Goal: Task Accomplishment & Management: Manage account settings

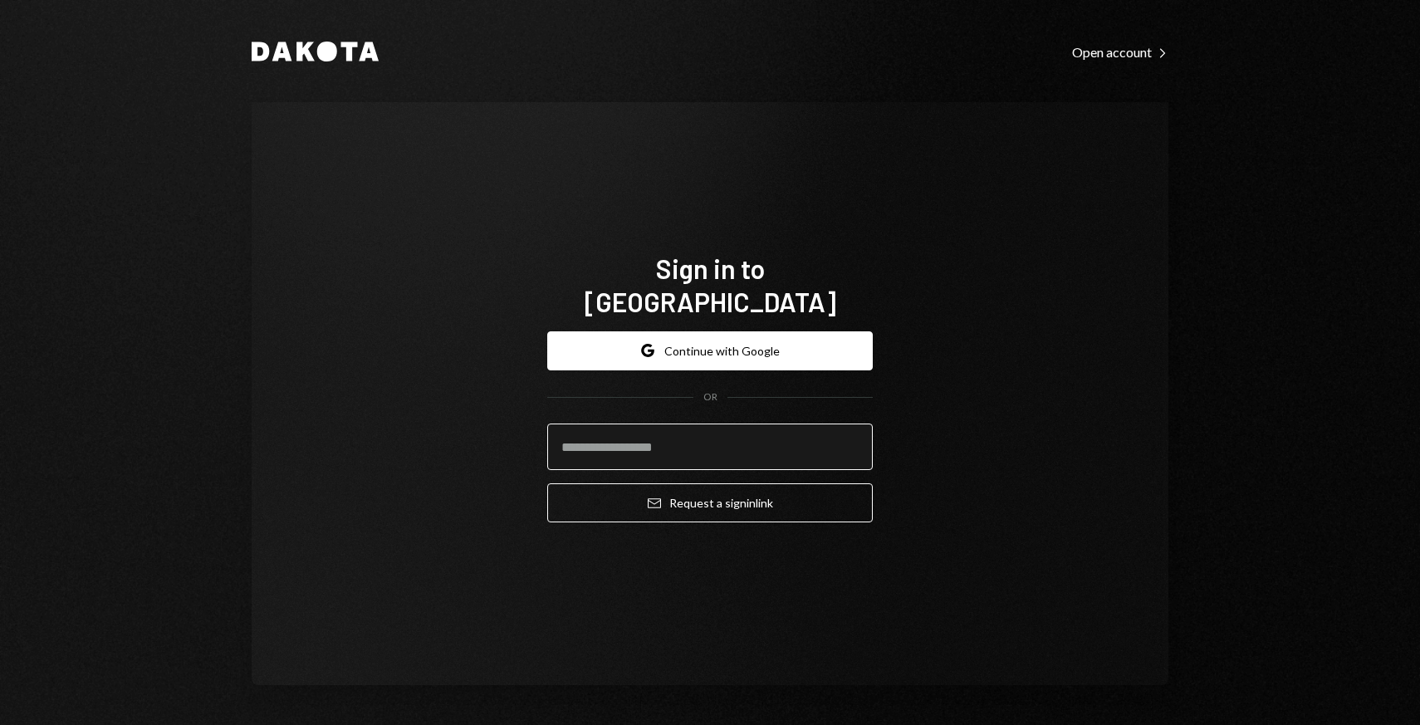
click at [654, 438] on input "email" at bounding box center [710, 447] width 326 height 47
type input "**********"
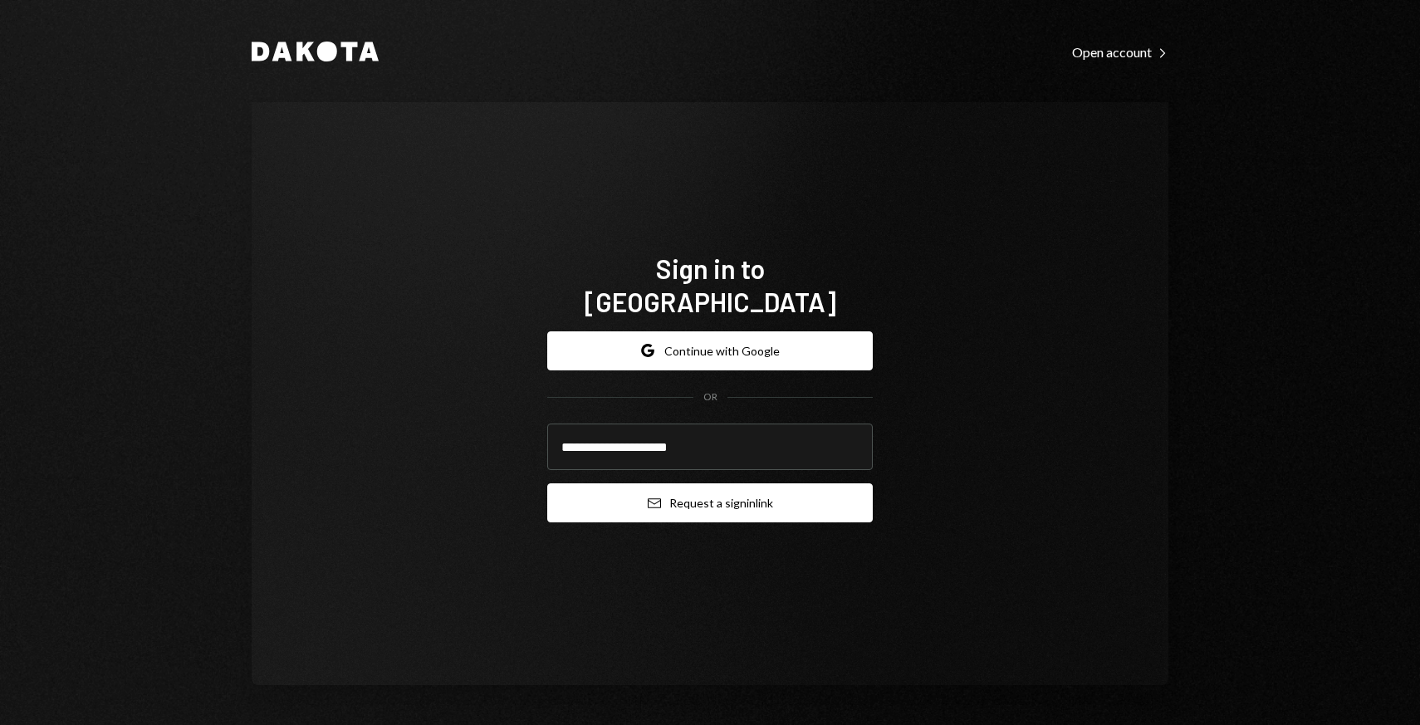
click at [655, 497] on icon "Email" at bounding box center [654, 503] width 13 height 13
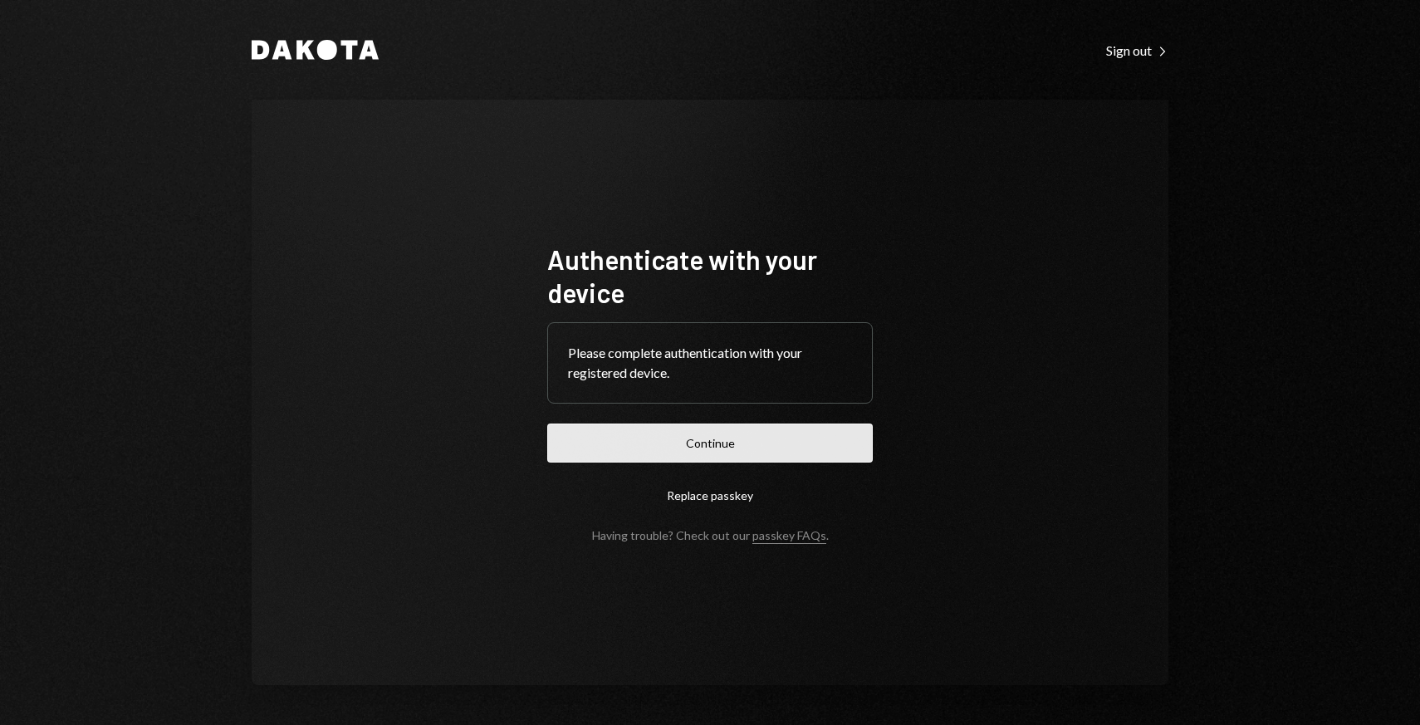
click at [605, 439] on button "Continue" at bounding box center [710, 443] width 326 height 39
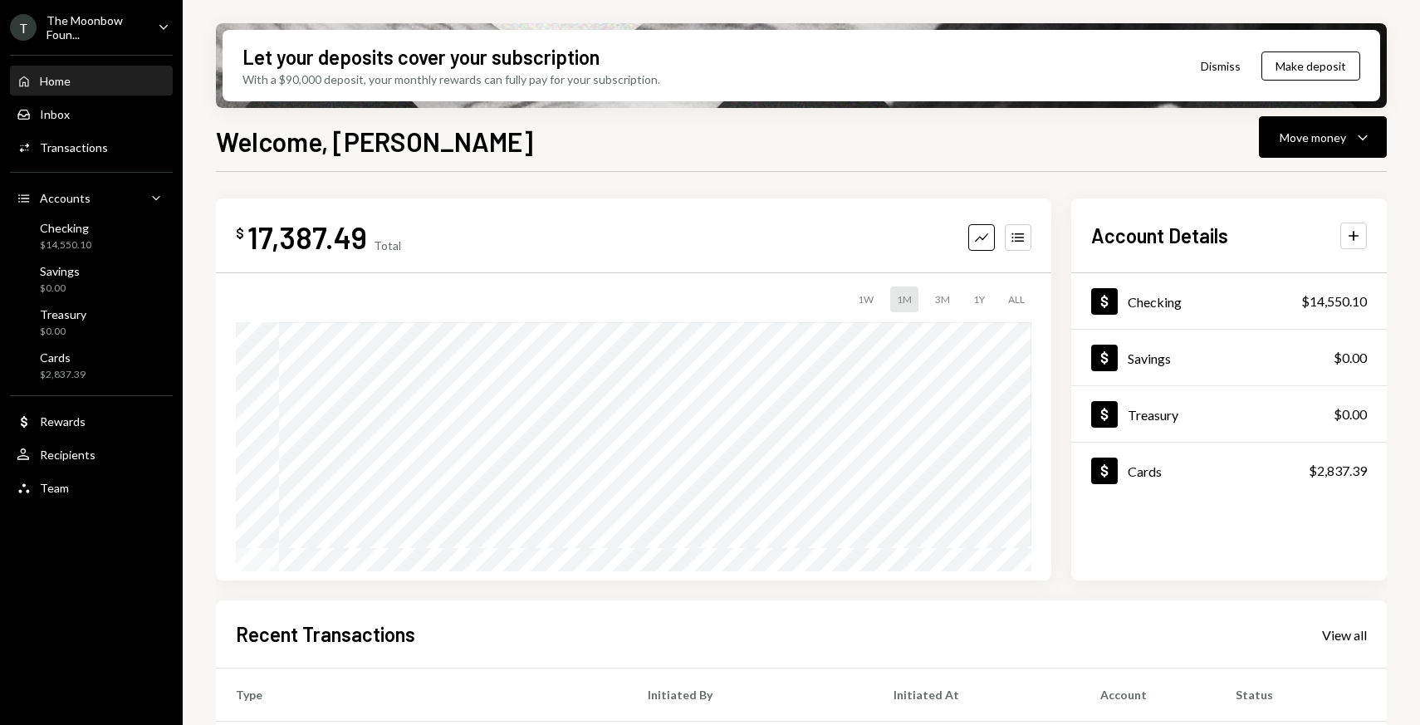
click at [118, 21] on div "The Moonbow Foun..." at bounding box center [96, 27] width 98 height 28
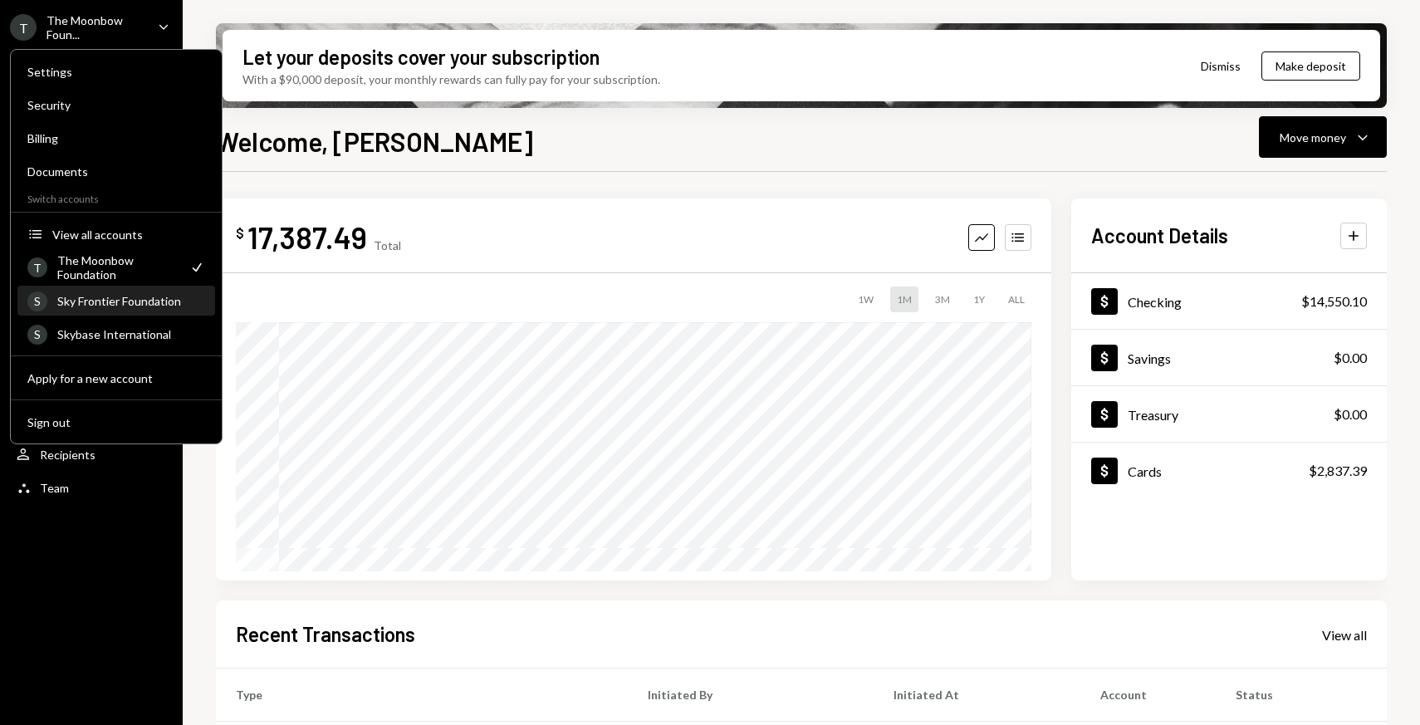
click at [123, 304] on div "Sky Frontier Foundation" at bounding box center [131, 301] width 148 height 14
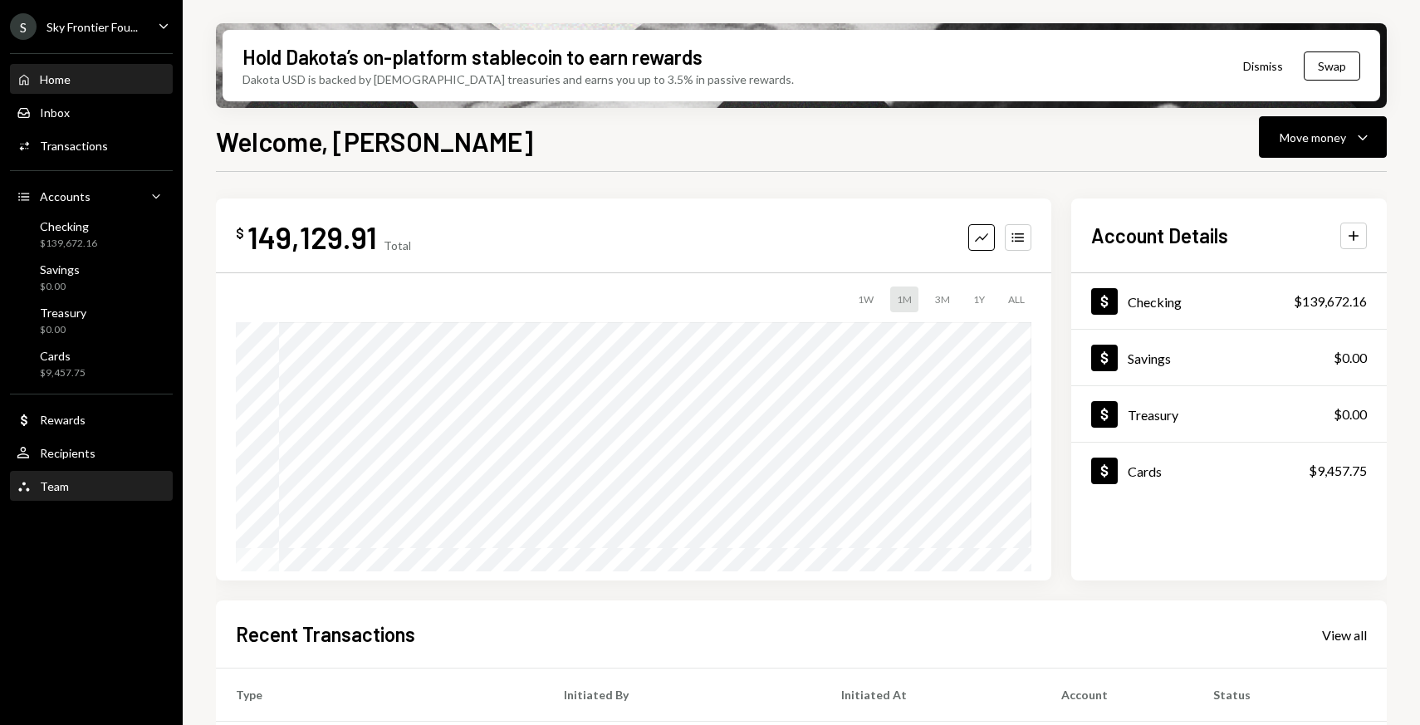
click at [94, 477] on div "Team Team" at bounding box center [91, 486] width 149 height 28
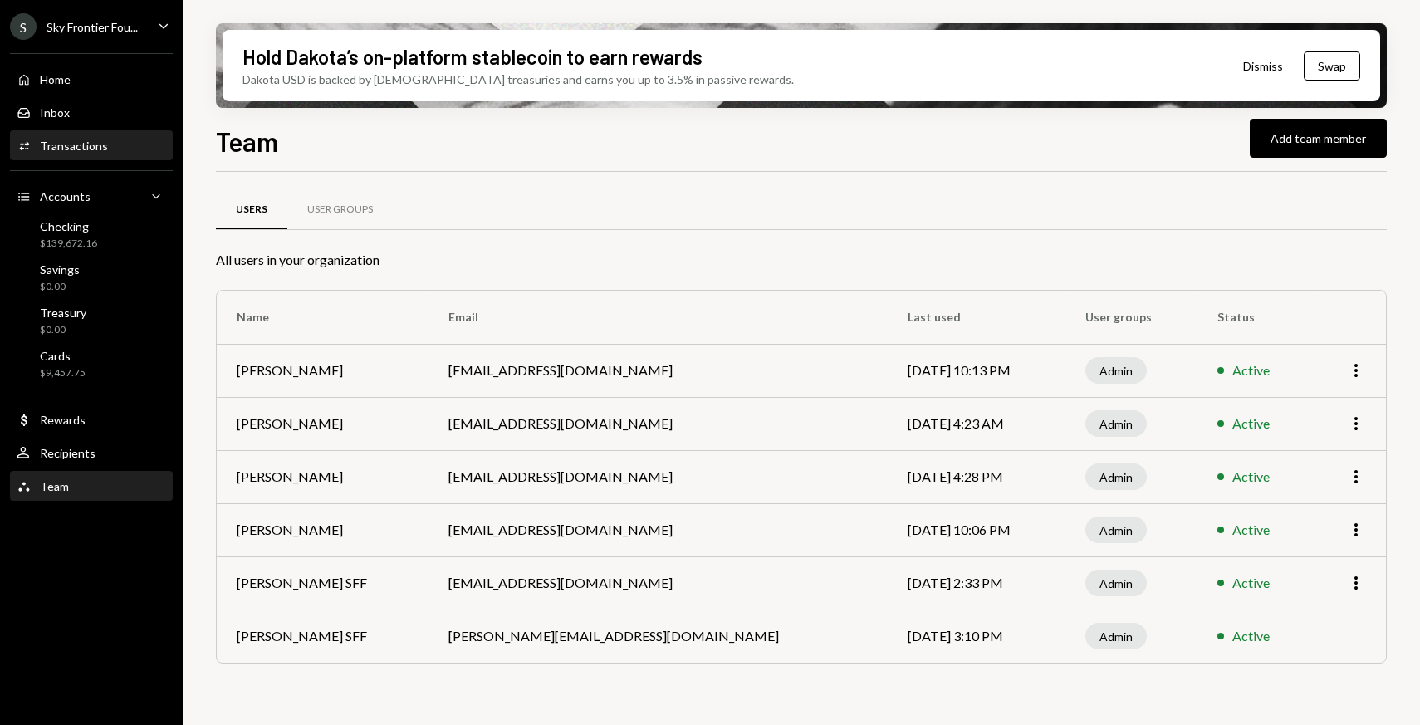
click at [112, 139] on div "Activities Transactions" at bounding box center [91, 146] width 149 height 15
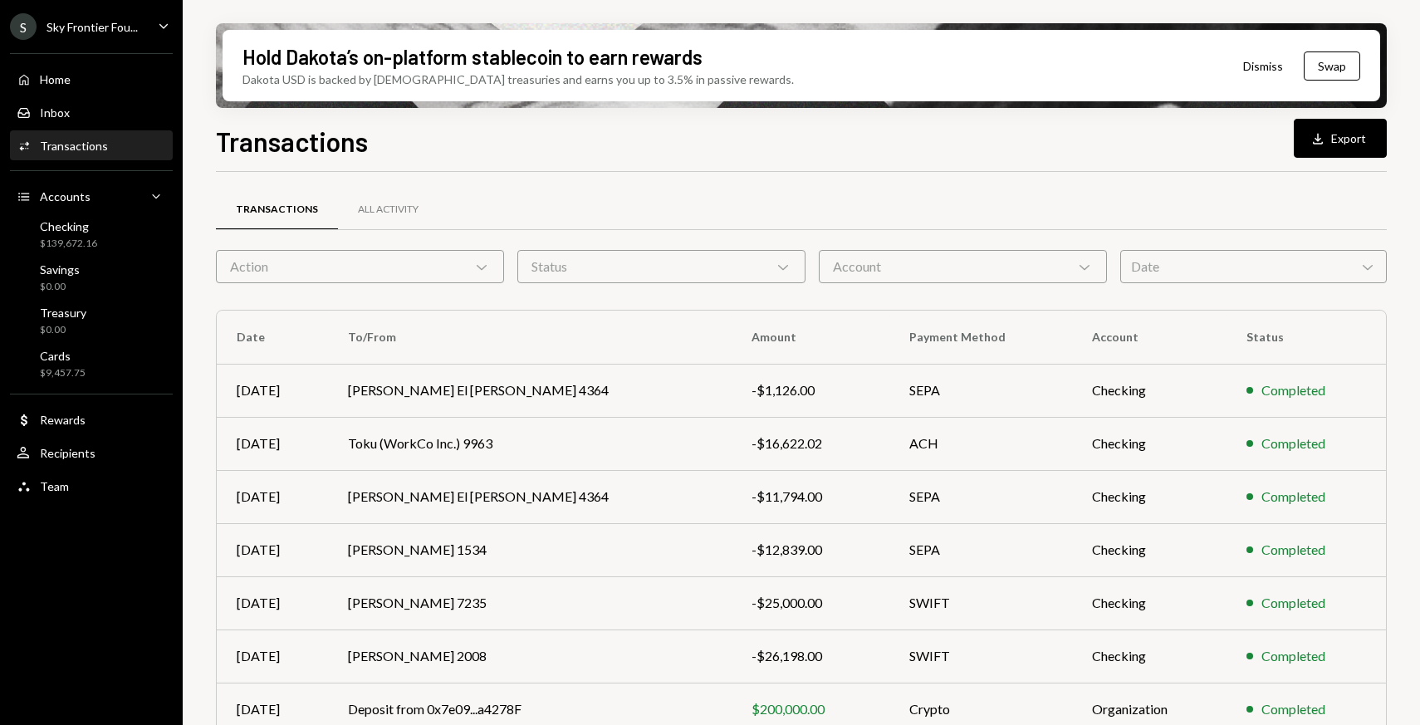
click at [91, 94] on div "Home Home Inbox Inbox Activities Transactions Accounts Accounts Caret Down Chec…" at bounding box center [91, 273] width 183 height 461
click at [90, 88] on div "Home Home" at bounding box center [91, 80] width 149 height 28
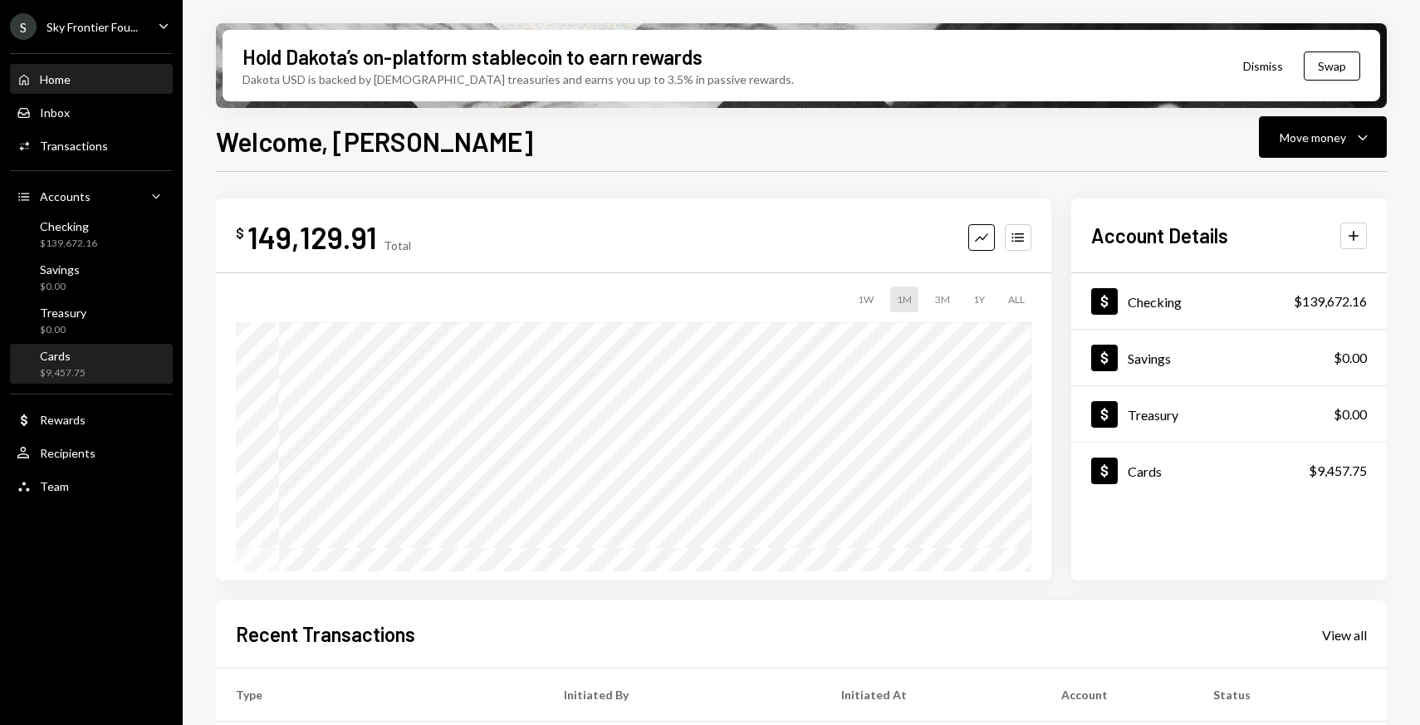
click at [75, 364] on div "Cards $9,457.75" at bounding box center [63, 365] width 46 height 32
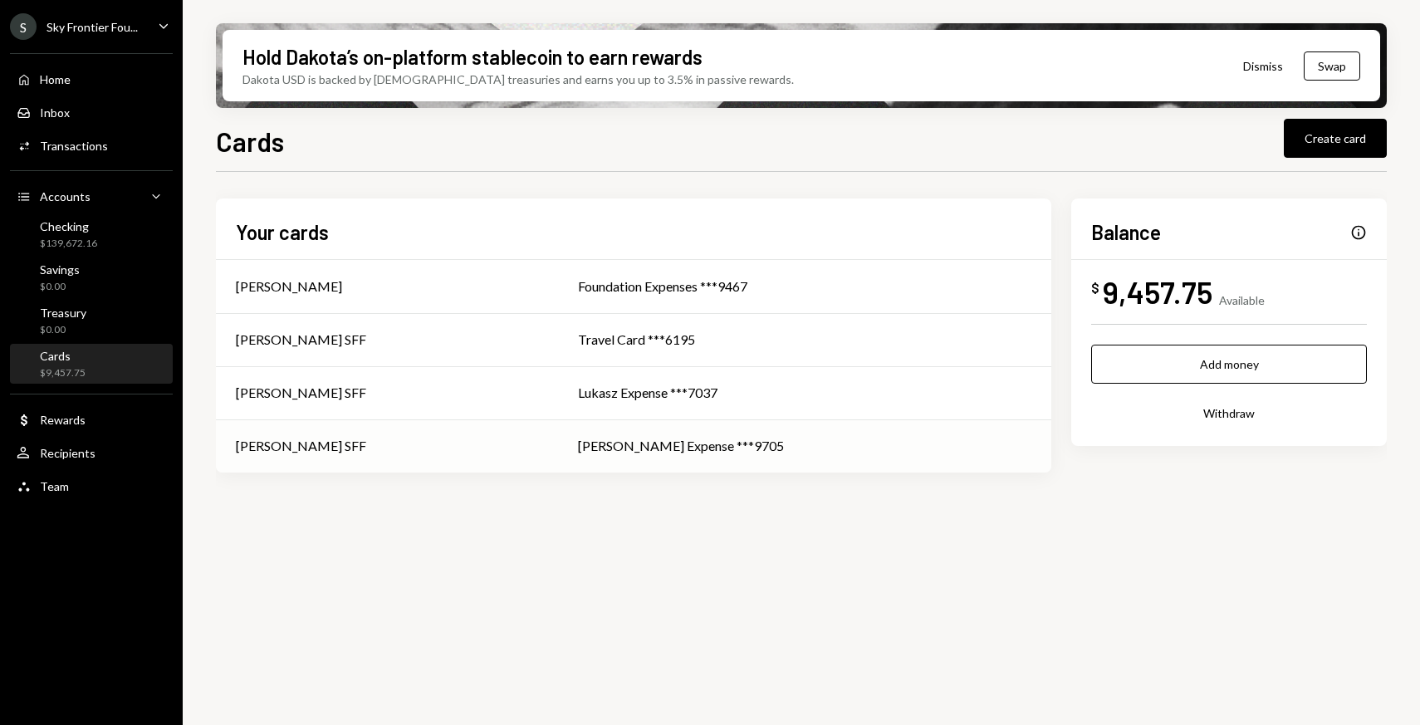
click at [282, 455] on div "[PERSON_NAME] SFF" at bounding box center [301, 446] width 130 height 20
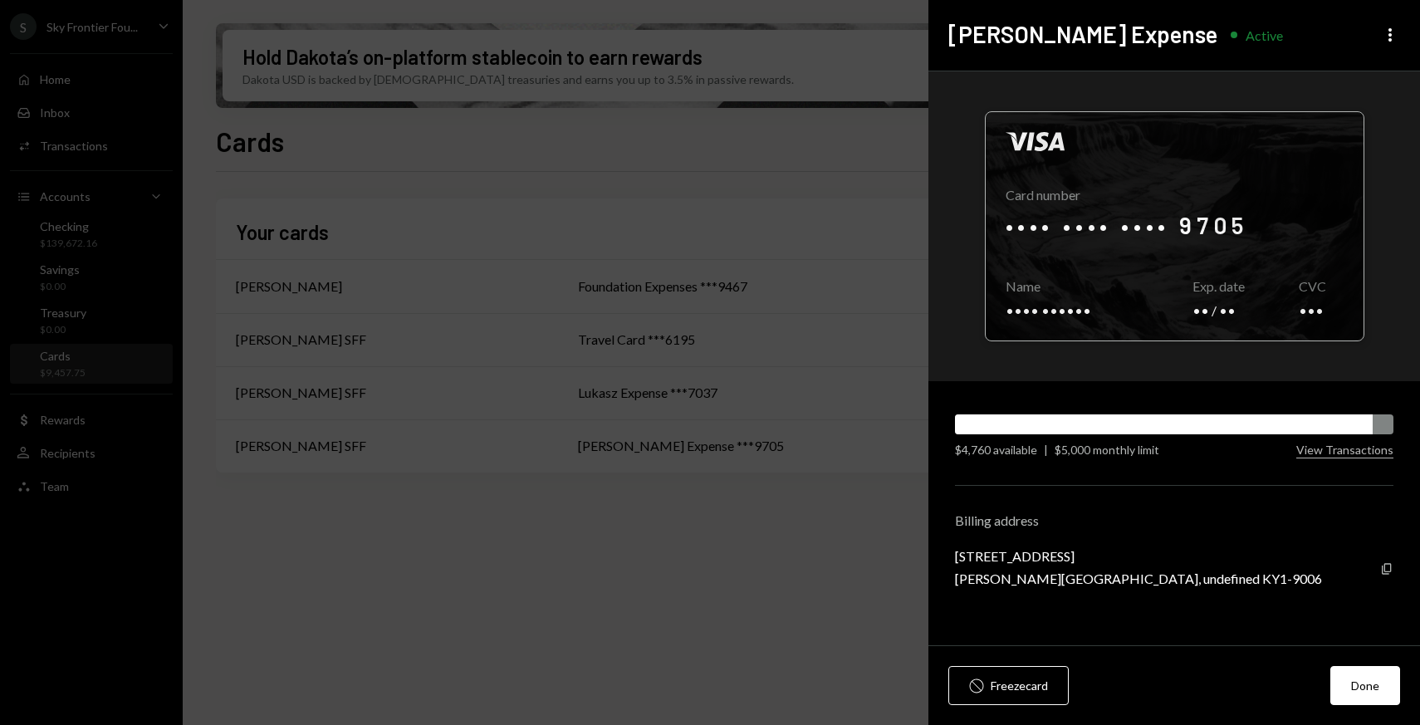
click at [1050, 228] on div at bounding box center [1175, 226] width 378 height 228
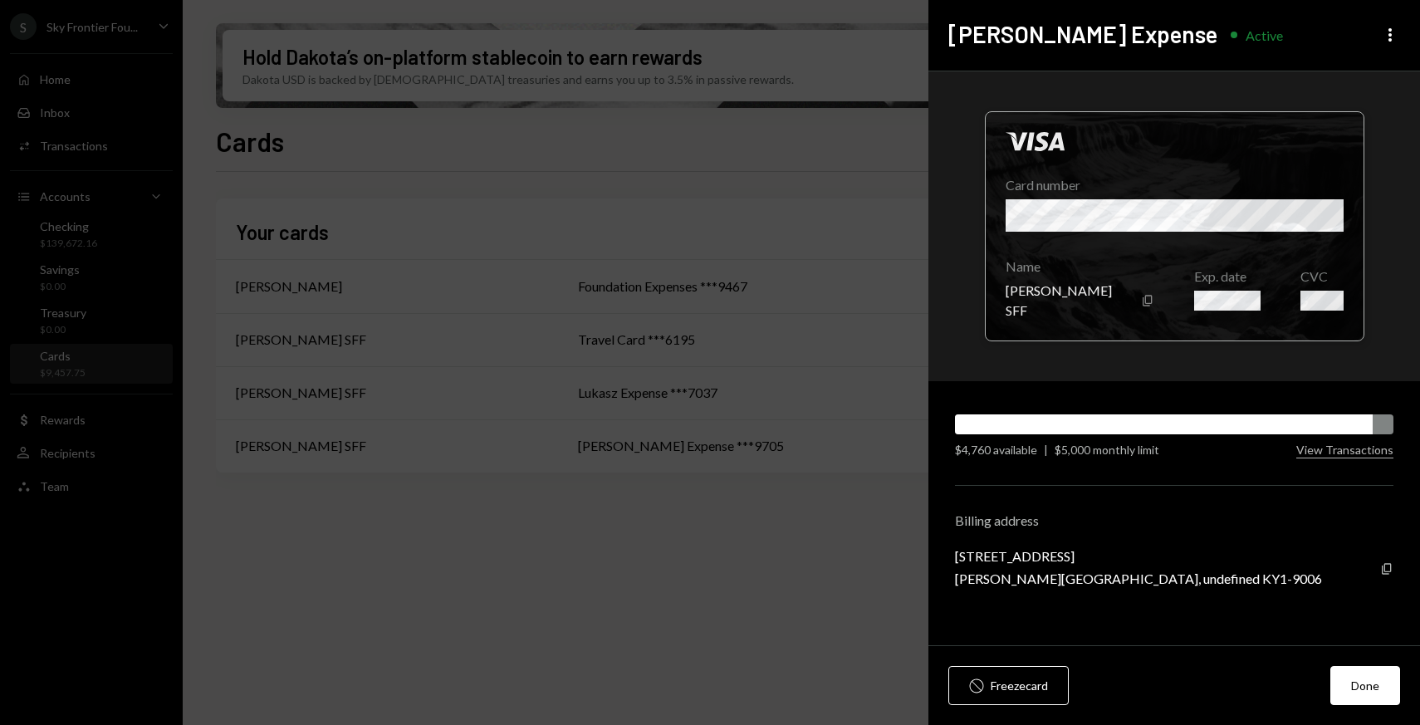
click at [1089, 227] on div at bounding box center [1175, 226] width 378 height 228
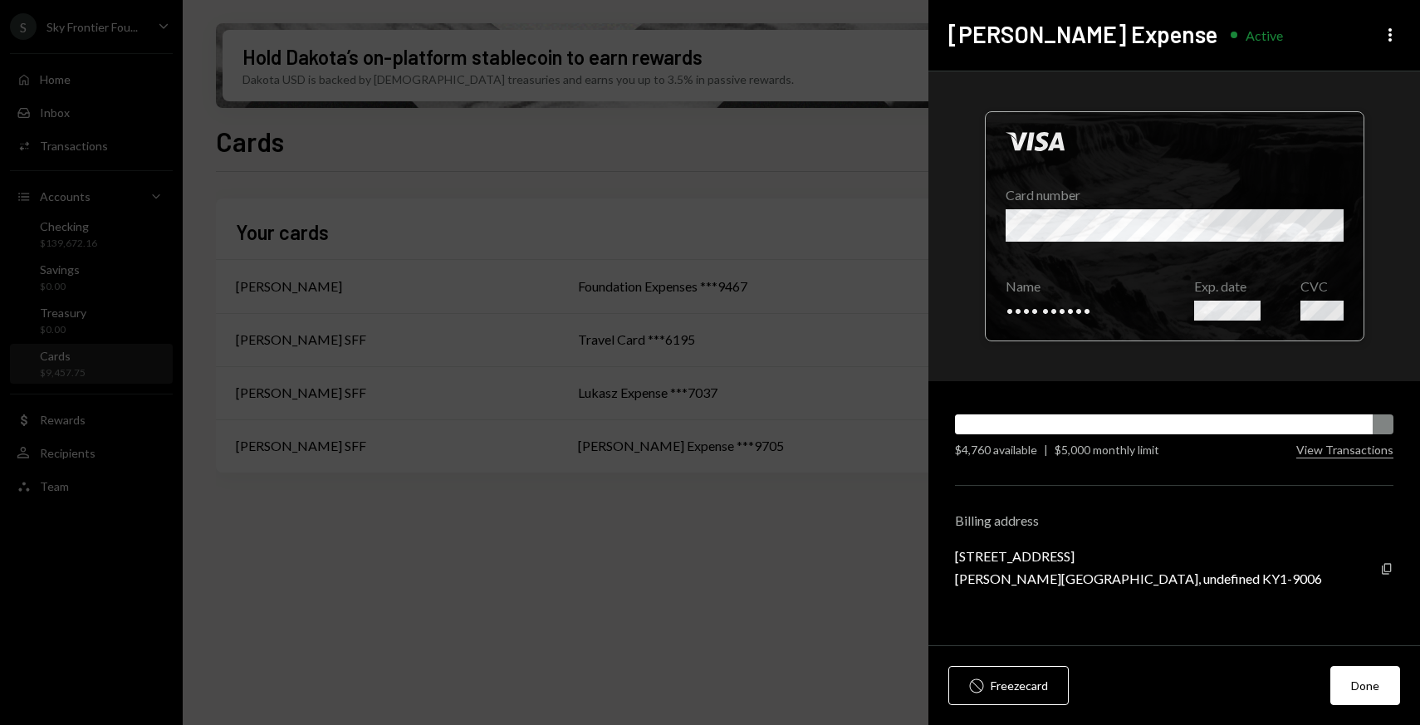
click at [1099, 244] on div at bounding box center [1175, 226] width 378 height 228
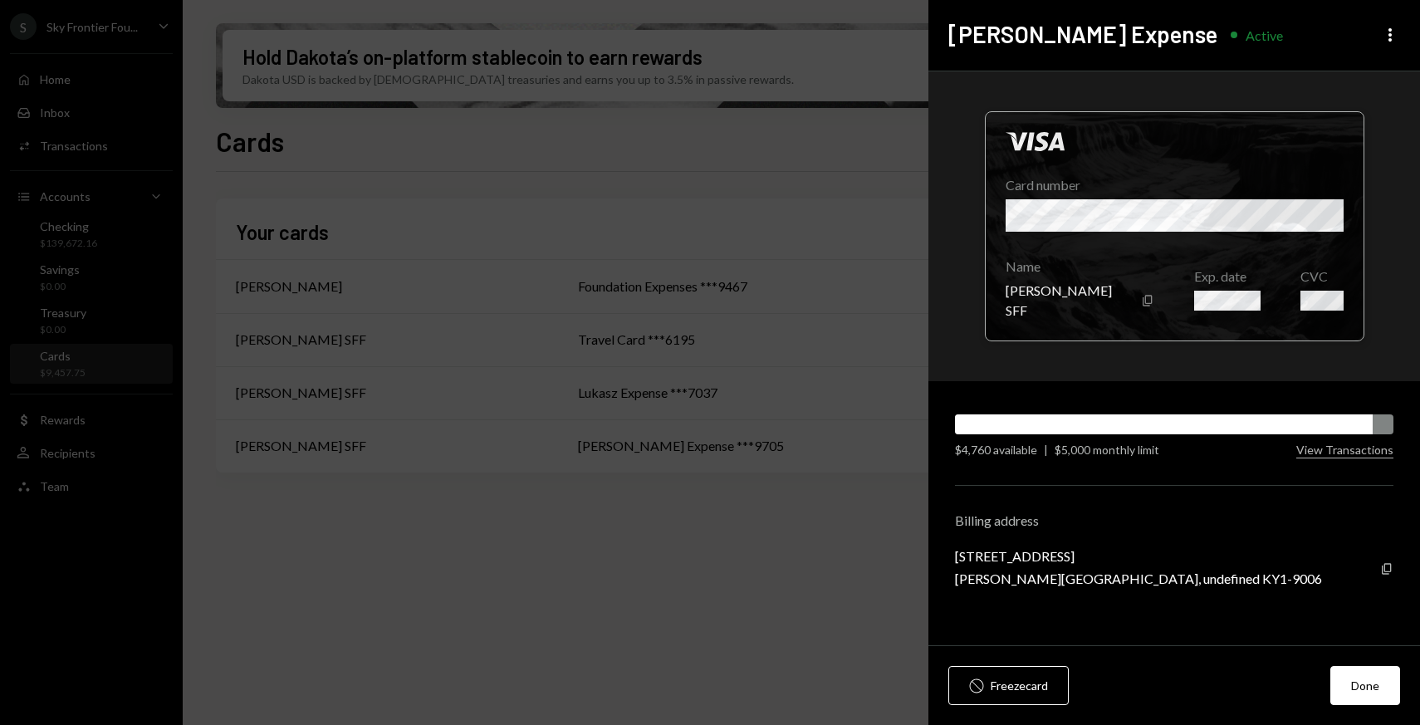
click at [1324, 223] on div at bounding box center [1175, 226] width 378 height 228
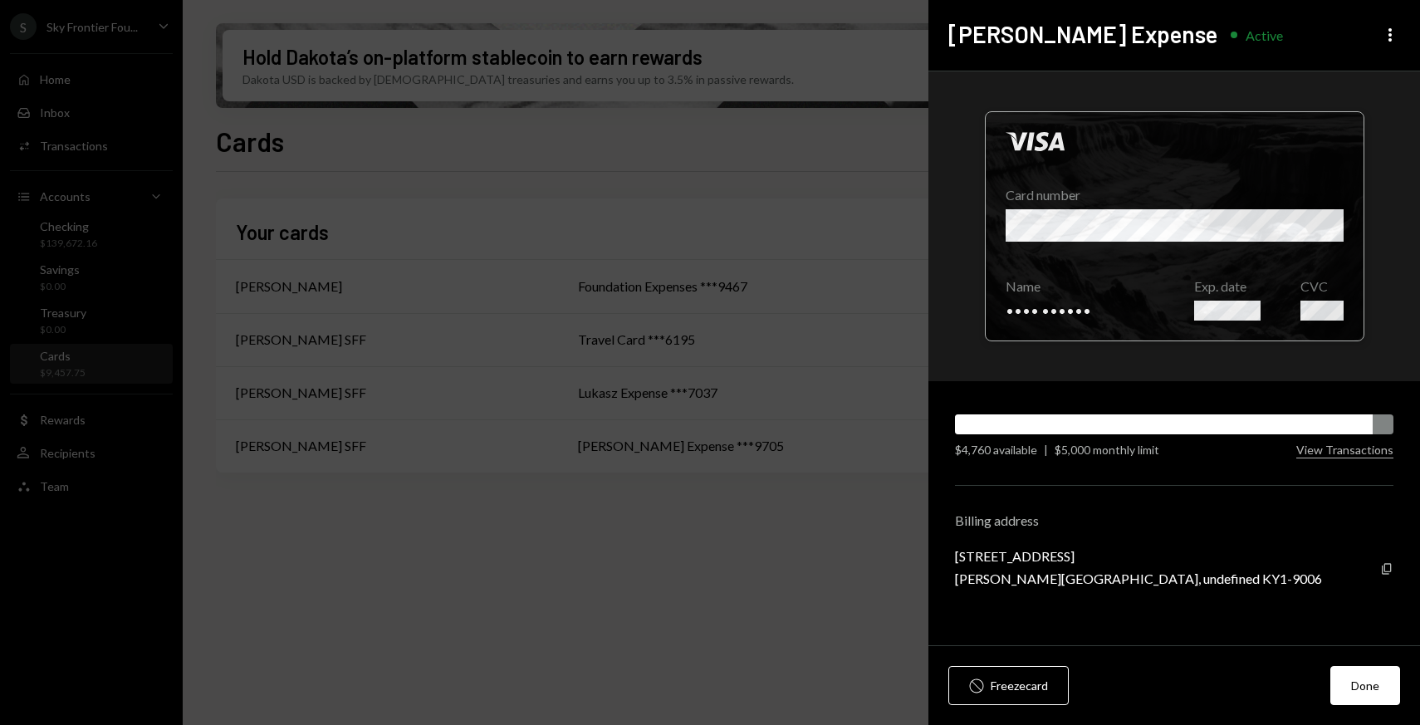
click at [1085, 225] on div at bounding box center [1175, 226] width 378 height 228
